Goal: Information Seeking & Learning: Learn about a topic

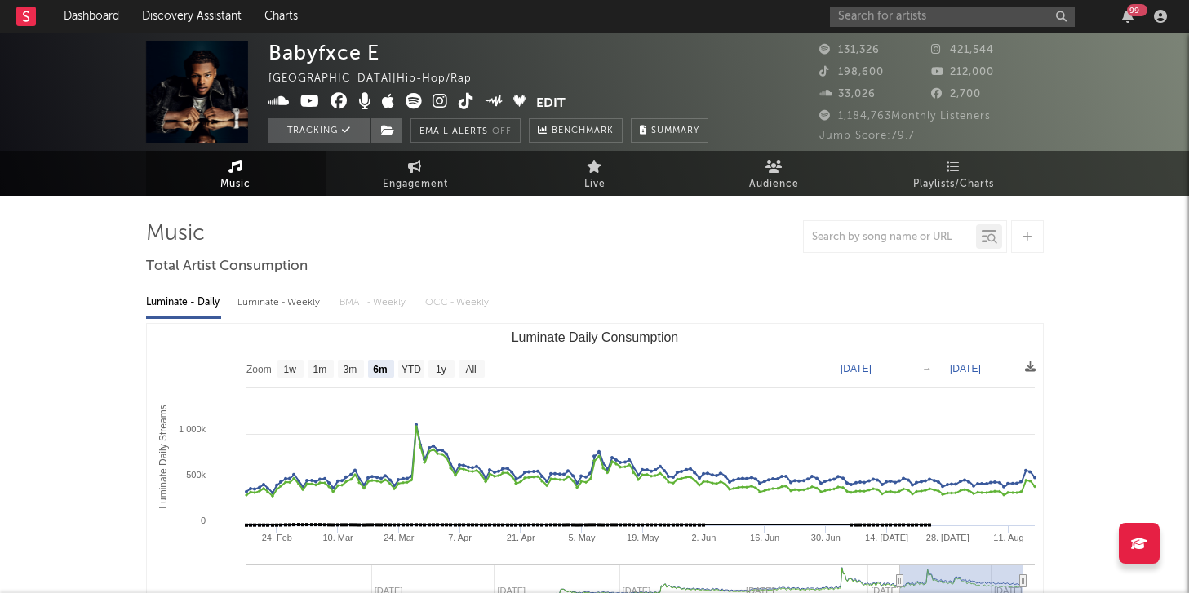
select select "6m"
click at [963, 16] on input "text" at bounding box center [952, 17] width 245 height 20
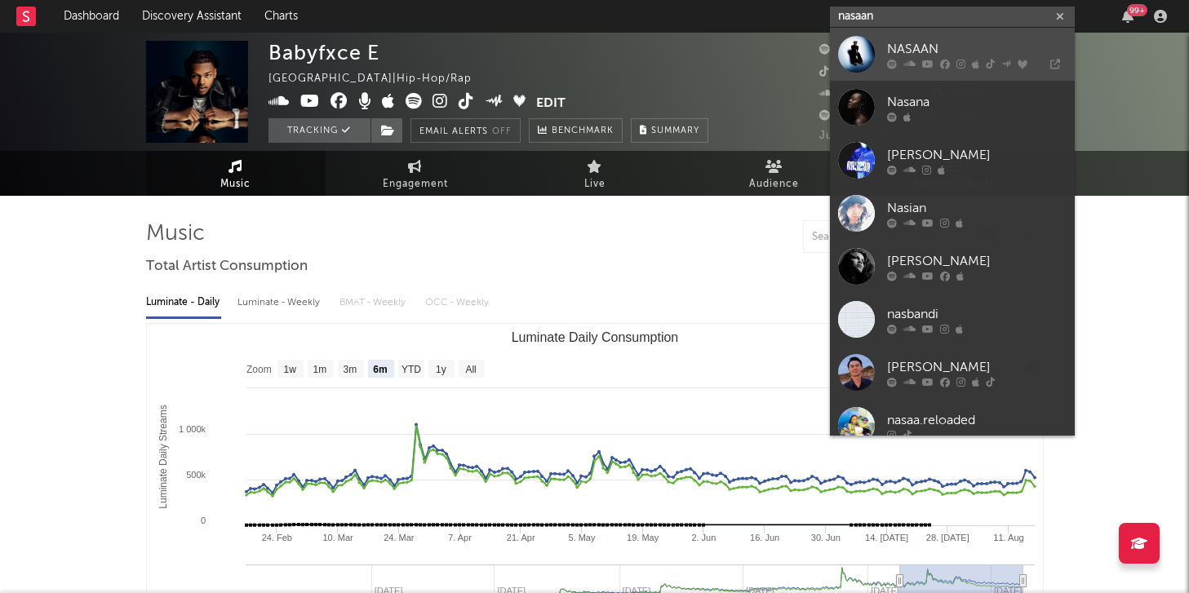
type input "nasaan"
click at [934, 38] on link "NASAAN" at bounding box center [952, 54] width 245 height 53
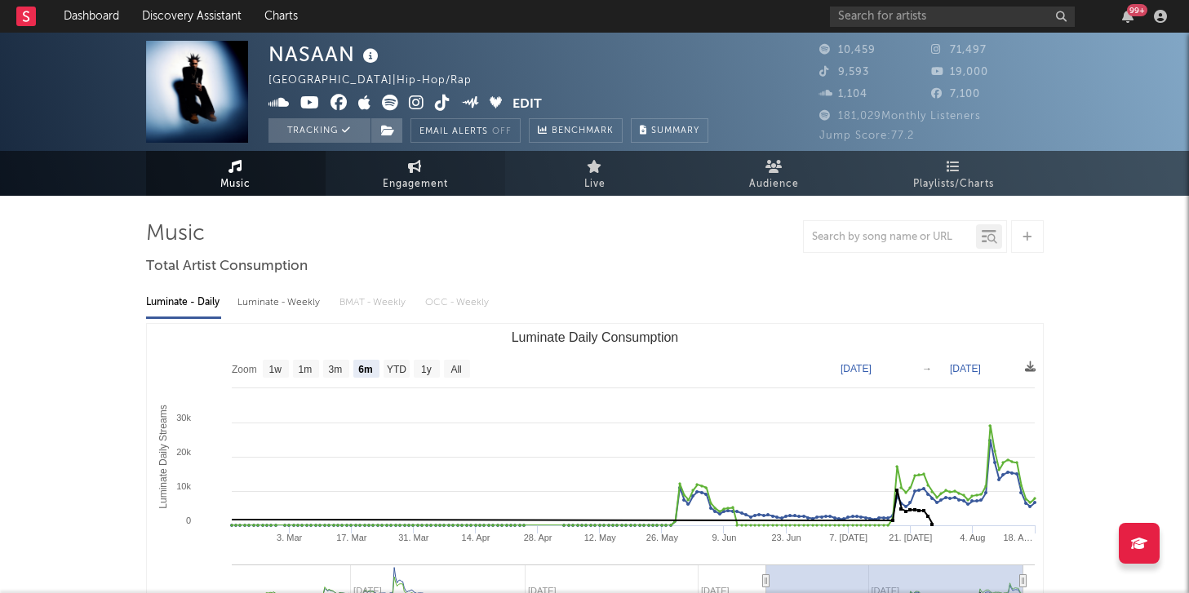
click at [478, 172] on link "Engagement" at bounding box center [416, 173] width 180 height 45
select select "1w"
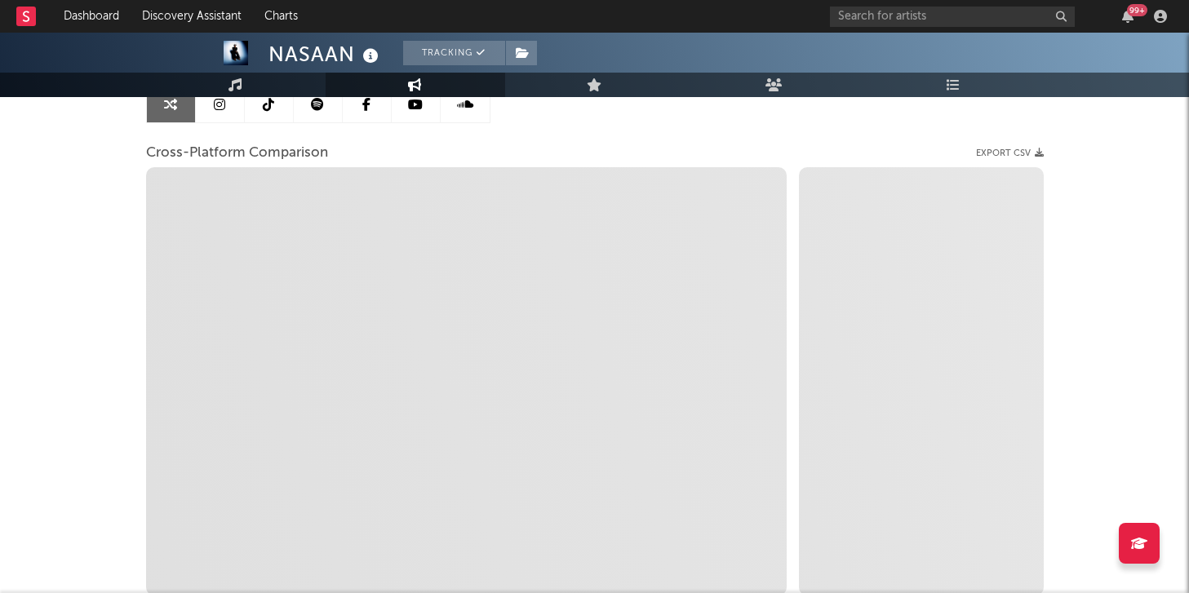
scroll to position [181, 0]
select select "1m"
